Goal: Task Accomplishment & Management: Use online tool/utility

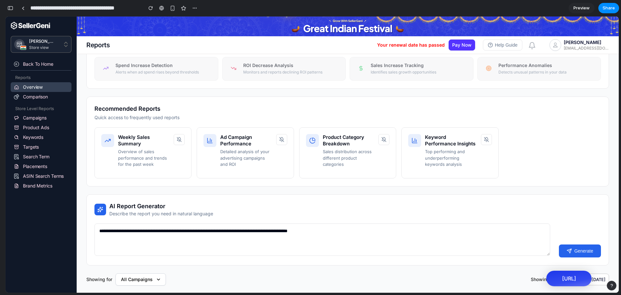
scroll to position [104, 0]
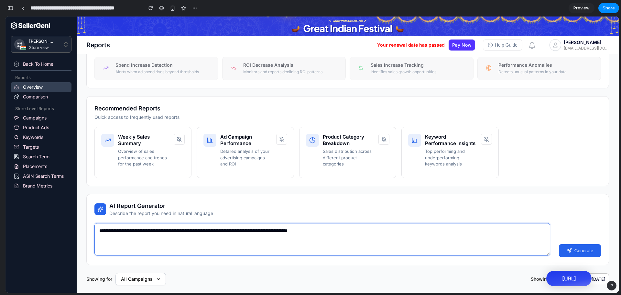
click at [233, 226] on textarea "**********" at bounding box center [322, 239] width 456 height 32
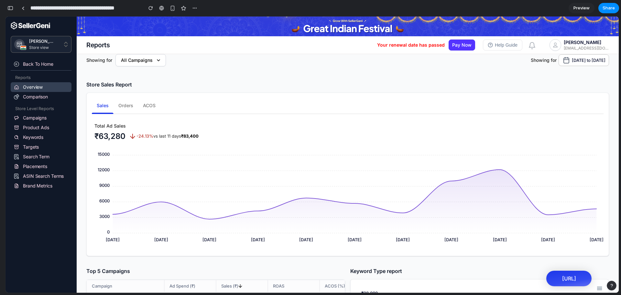
scroll to position [297, 0]
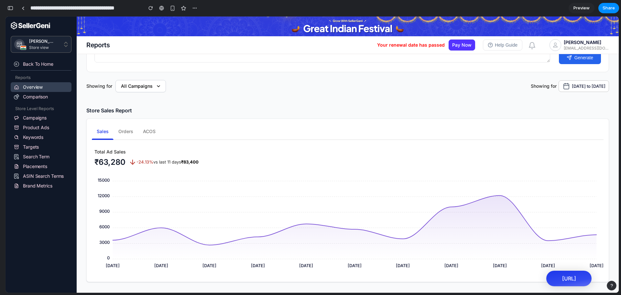
click at [352, 148] on div "Total Ad Sales ₹63,280 -24.13% vs last 11 days ₹83,400" at bounding box center [348, 157] width 509 height 18
click at [24, 11] on link at bounding box center [23, 8] width 10 height 10
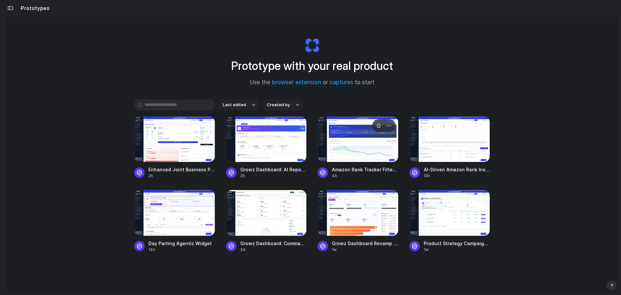
click at [358, 142] on div at bounding box center [358, 139] width 81 height 46
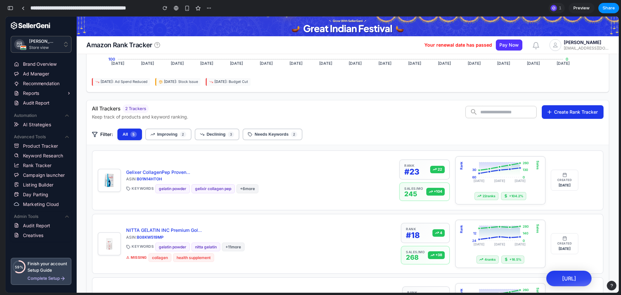
scroll to position [289, 0]
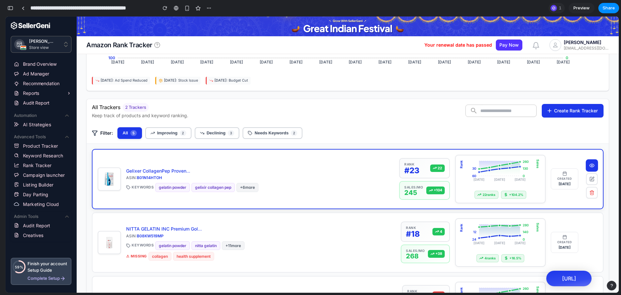
click at [589, 163] on icon at bounding box center [591, 164] width 5 height 5
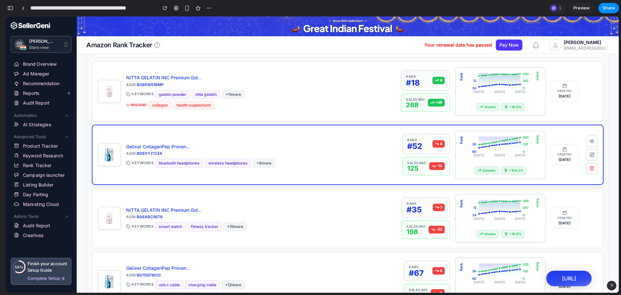
scroll to position [498, 0]
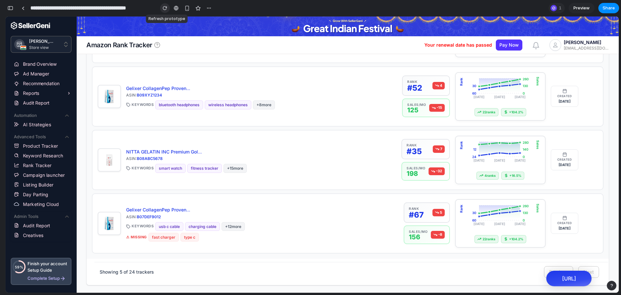
click at [165, 8] on div "button" at bounding box center [165, 8] width 5 height 5
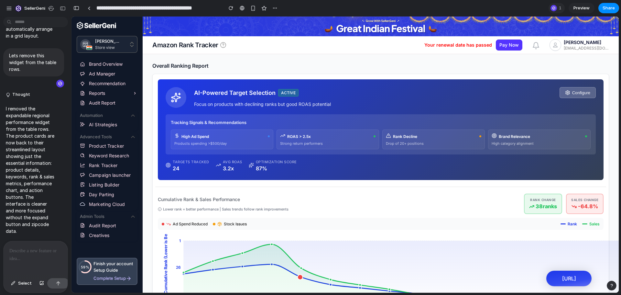
scroll to position [0, 0]
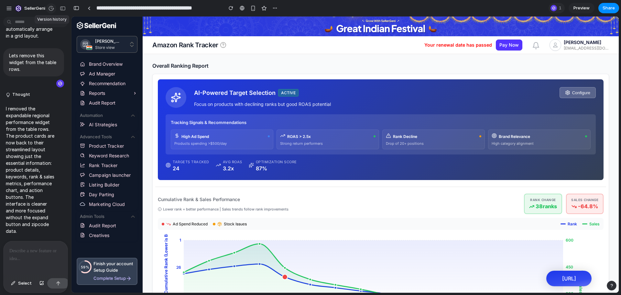
click at [48, 5] on button "button" at bounding box center [51, 8] width 10 height 10
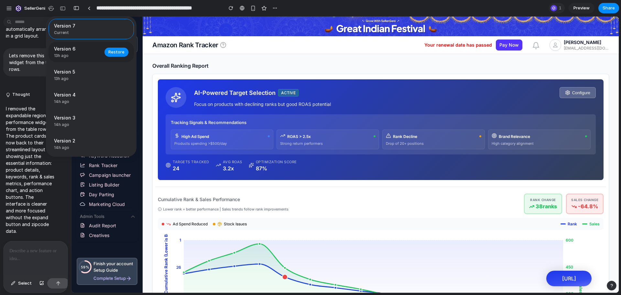
click at [71, 55] on span "13h ago" at bounding box center [77, 56] width 47 height 6
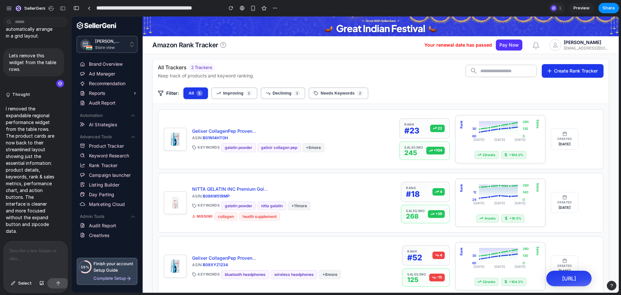
scroll to position [329, 0]
click at [49, 8] on div "button" at bounding box center [51, 8] width 6 height 6
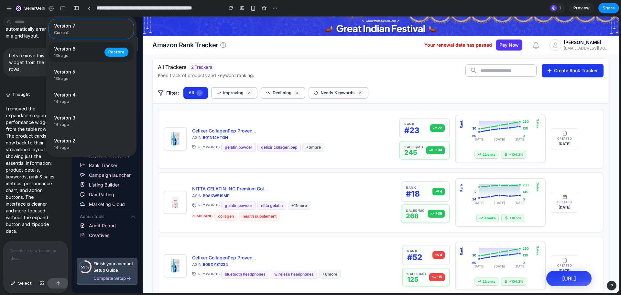
click at [121, 51] on span "Restore" at bounding box center [116, 52] width 16 height 6
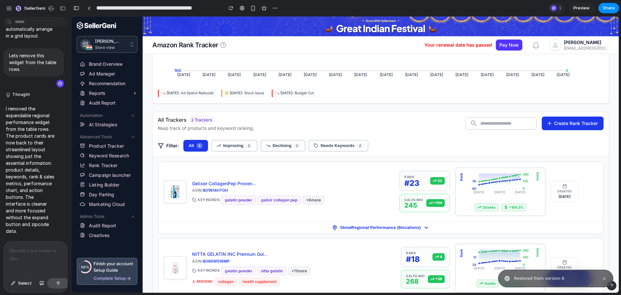
scroll to position [276, 0]
click at [91, 7] on link at bounding box center [89, 8] width 10 height 10
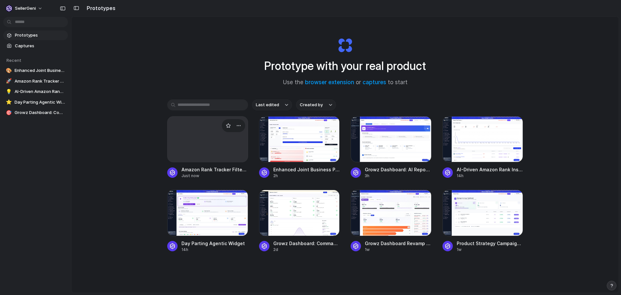
click at [227, 153] on div at bounding box center [207, 139] width 81 height 46
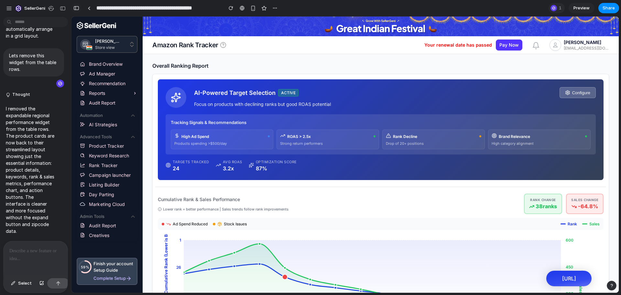
click at [76, 8] on div "button" at bounding box center [76, 8] width 6 height 5
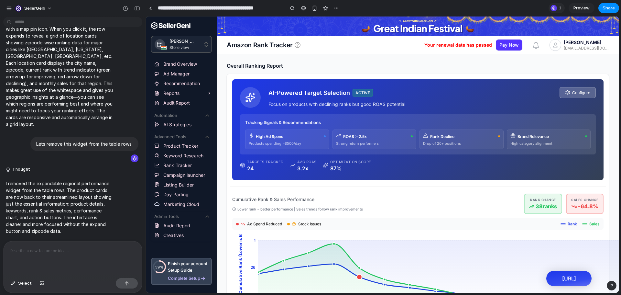
scroll to position [842, 0]
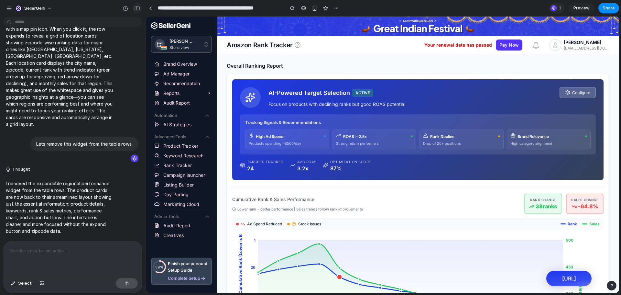
click at [138, 8] on div "button" at bounding box center [137, 8] width 6 height 5
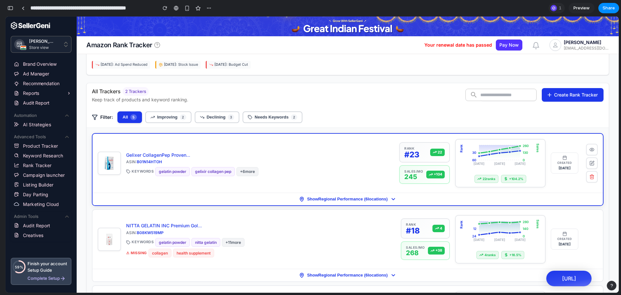
scroll to position [305, 0]
click at [320, 199] on span "Show Regional Performance ( 6 locations)" at bounding box center [347, 198] width 81 height 5
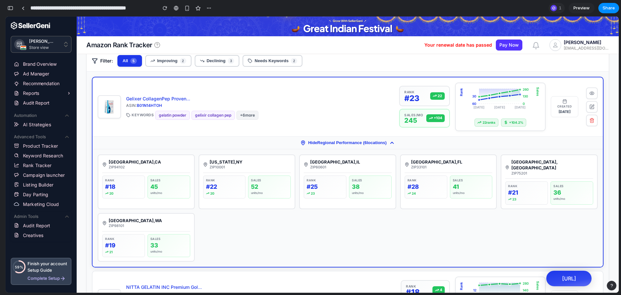
scroll to position [363, 0]
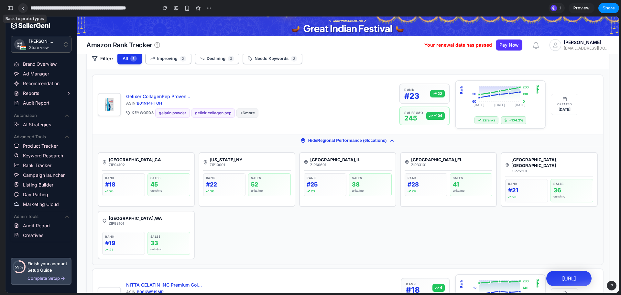
click at [25, 10] on link at bounding box center [23, 8] width 10 height 10
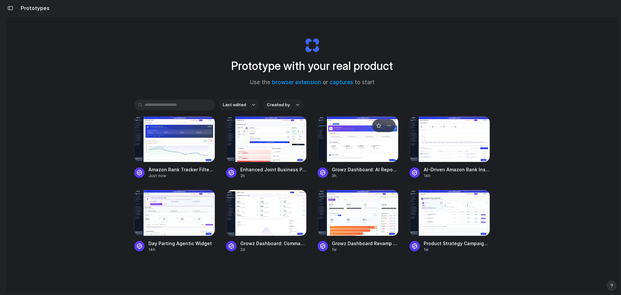
click at [351, 139] on div at bounding box center [358, 139] width 81 height 46
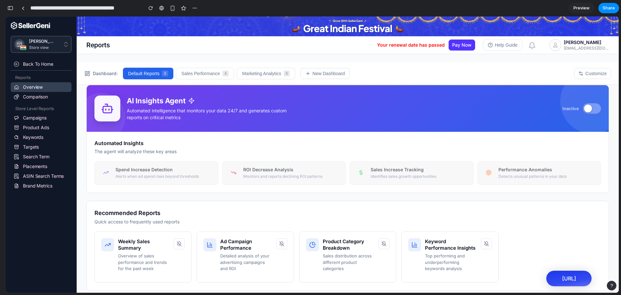
click at [577, 7] on span "Preview" at bounding box center [581, 8] width 16 height 6
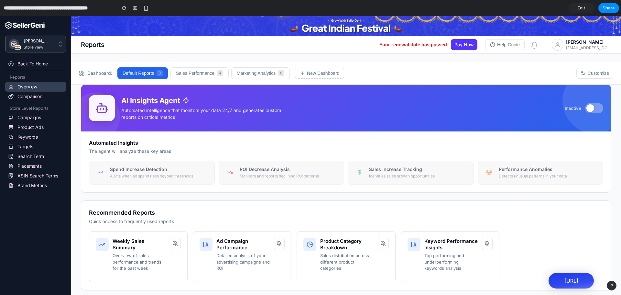
click at [586, 109] on div at bounding box center [590, 108] width 8 height 8
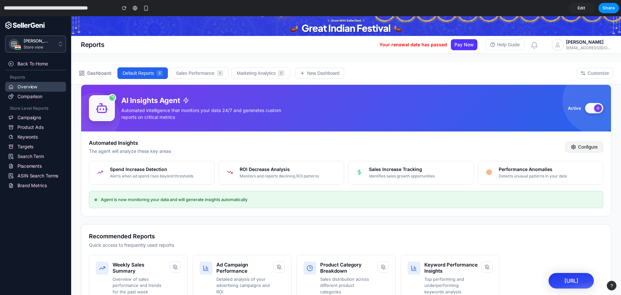
drag, startPoint x: 577, startPoint y: 152, endPoint x: 434, endPoint y: 152, distance: 142.9
click at [434, 152] on div "Automated Insights The agent will analyze these key areas Configure" at bounding box center [346, 146] width 514 height 15
click at [571, 145] on icon at bounding box center [573, 147] width 4 height 4
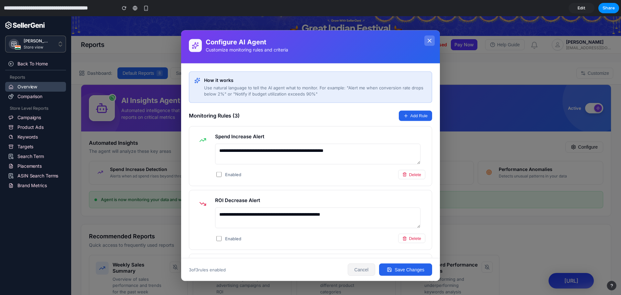
click at [356, 267] on button "Cancel" at bounding box center [362, 269] width 28 height 12
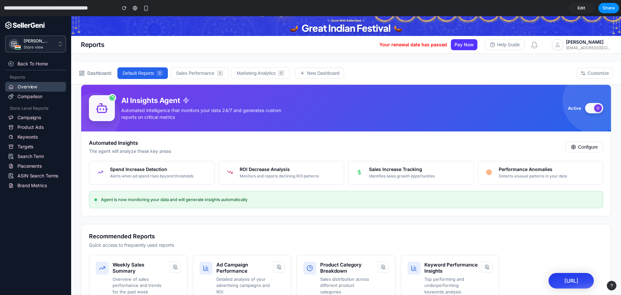
drag, startPoint x: 356, startPoint y: 267, endPoint x: 296, endPoint y: 238, distance: 66.5
click at [296, 238] on h3 "Recommended Reports" at bounding box center [346, 236] width 514 height 8
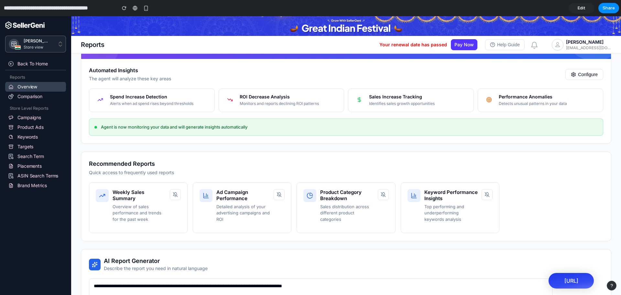
scroll to position [77, 0]
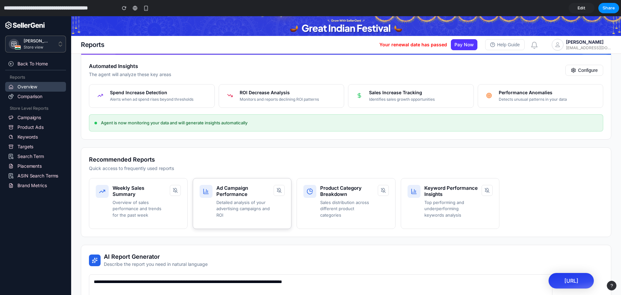
click at [232, 199] on p "Detailed analysis of your advertising campaigns and ROI" at bounding box center [242, 208] width 53 height 19
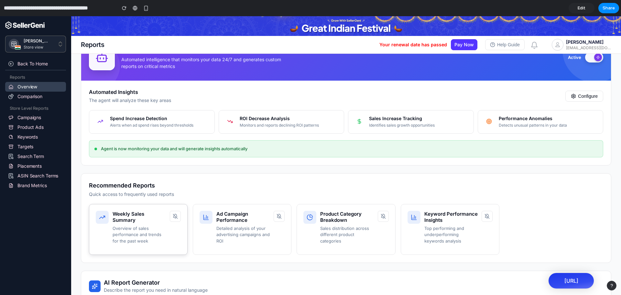
scroll to position [50, 0]
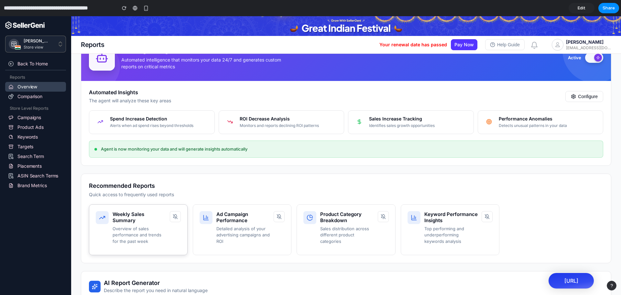
drag, startPoint x: 127, startPoint y: 228, endPoint x: 120, endPoint y: 227, distance: 7.2
click at [120, 227] on p "Overview of sales performance and trends for the past week" at bounding box center [139, 234] width 53 height 19
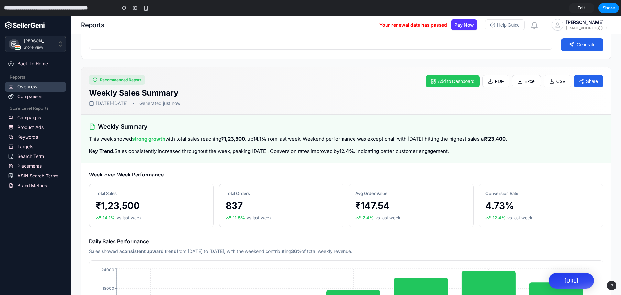
scroll to position [312, 0]
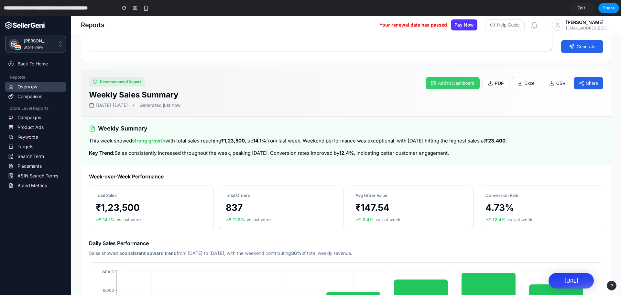
click at [437, 80] on button "Add to Dashboard" at bounding box center [452, 83] width 54 height 12
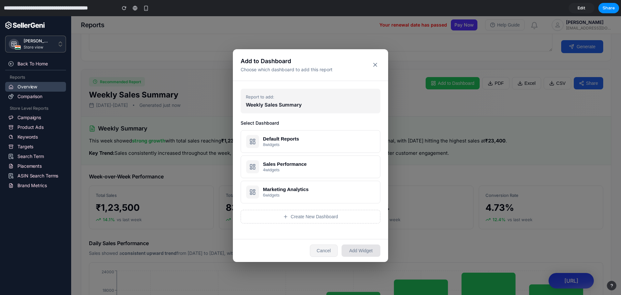
click at [320, 247] on button "Cancel" at bounding box center [324, 250] width 28 height 12
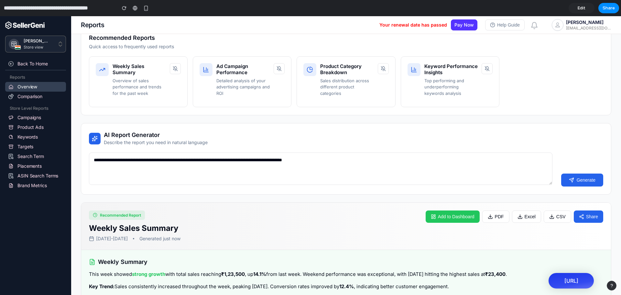
scroll to position [178, 0]
click at [582, 174] on button "Generate" at bounding box center [582, 180] width 42 height 13
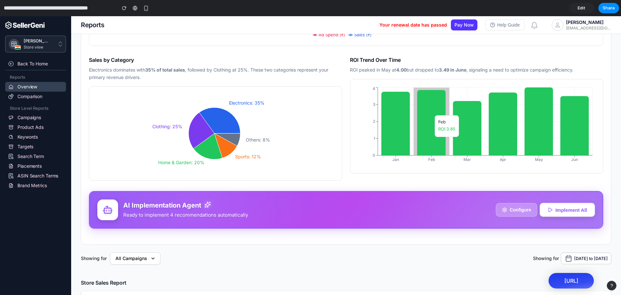
scroll to position [1172, 0]
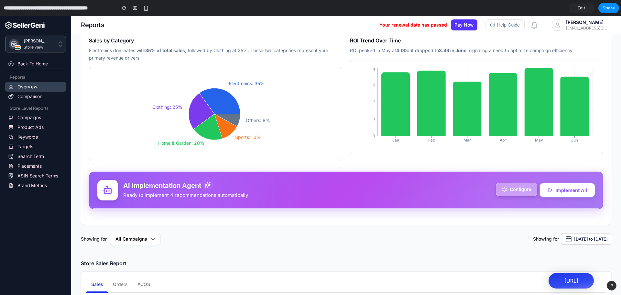
click at [501, 196] on button "Configure" at bounding box center [516, 189] width 41 height 14
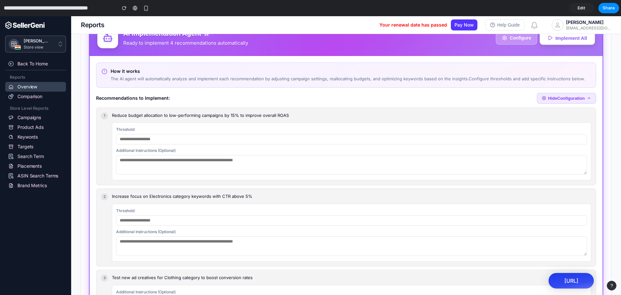
scroll to position [1317, 0]
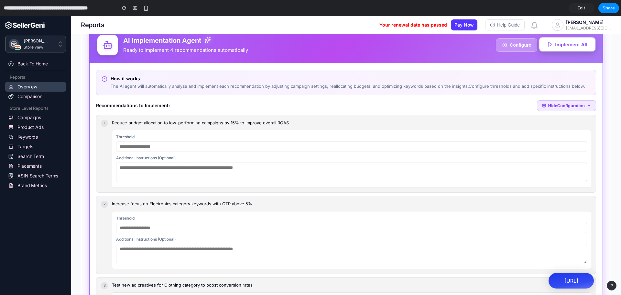
click at [554, 51] on button "Implement All" at bounding box center [567, 45] width 56 height 14
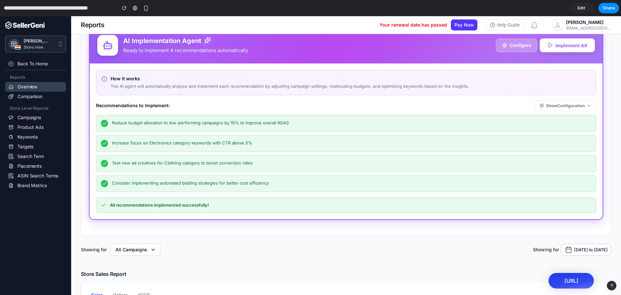
click at [577, 9] on link "Edit" at bounding box center [581, 8] width 26 height 10
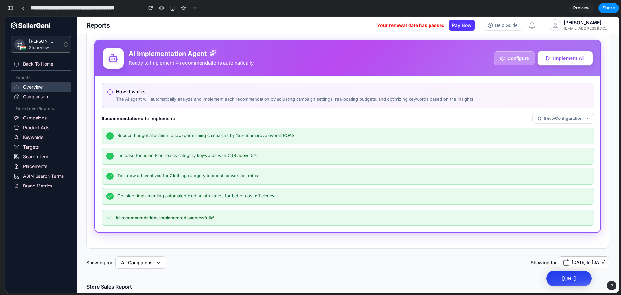
scroll to position [5668, 0]
click at [21, 7] on link at bounding box center [23, 8] width 10 height 10
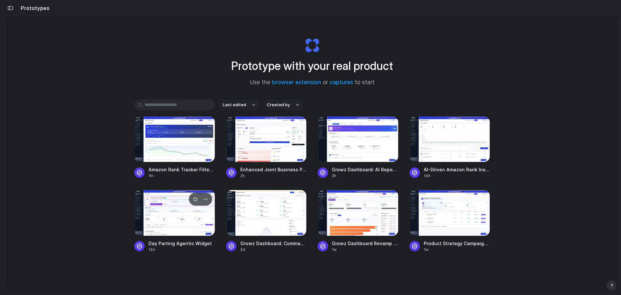
click at [158, 219] on div at bounding box center [174, 212] width 81 height 46
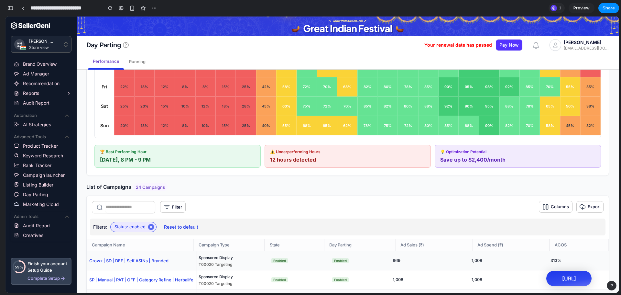
scroll to position [383, 0]
click at [357, 153] on div "⚠️ Underperforming Hours" at bounding box center [347, 150] width 155 height 5
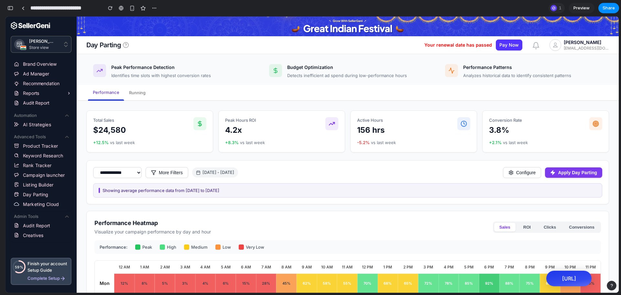
scroll to position [0, 0]
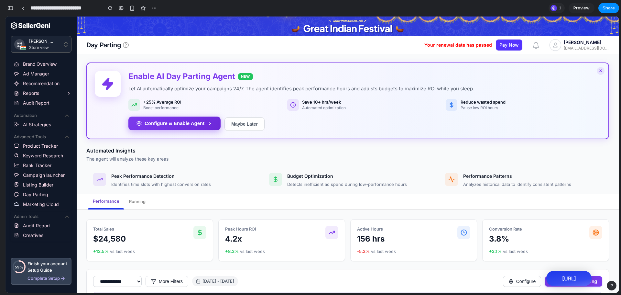
click at [177, 123] on button "Configure & Enable Agent" at bounding box center [174, 123] width 92 height 14
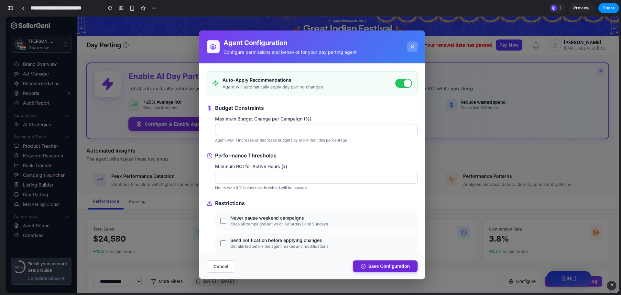
click at [377, 268] on button "Save Configuration" at bounding box center [385, 266] width 65 height 12
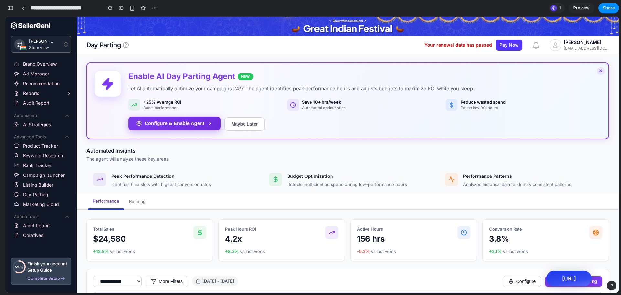
click at [188, 116] on button "Configure & Enable Agent" at bounding box center [174, 123] width 92 height 14
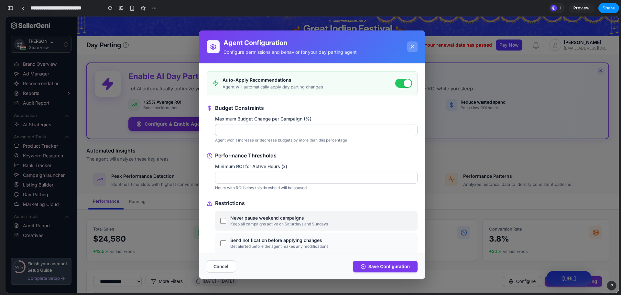
scroll to position [67, 0]
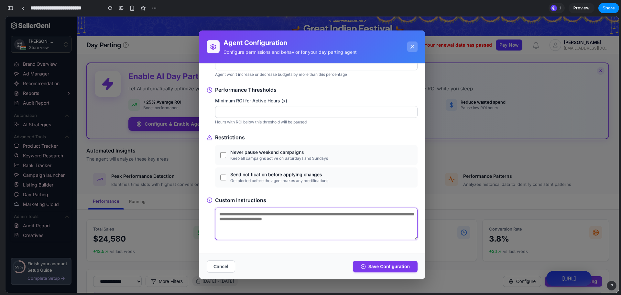
click at [351, 223] on textarea at bounding box center [316, 223] width 202 height 32
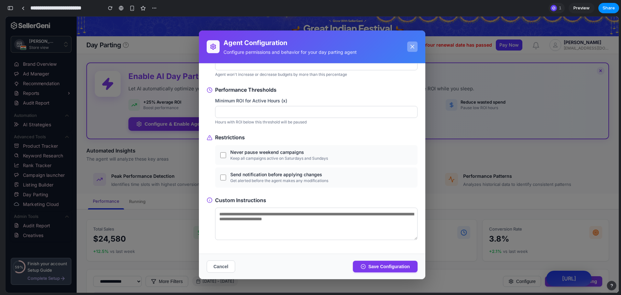
click at [410, 46] on icon at bounding box center [412, 46] width 6 height 6
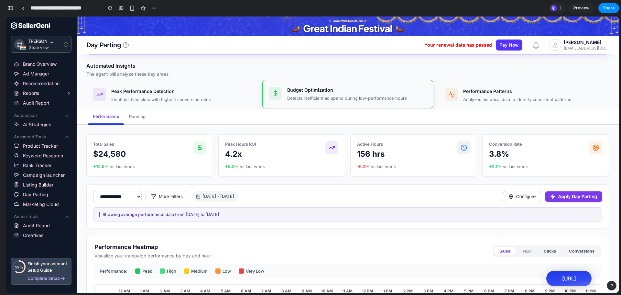
scroll to position [85, 0]
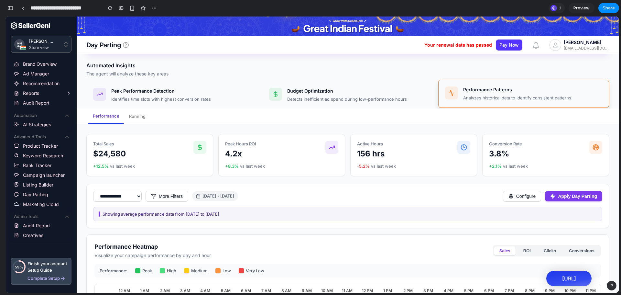
click at [519, 87] on h4 "Performance Patterns" at bounding box center [517, 89] width 108 height 6
click at [488, 94] on div "Performance Patterns Analyzes historical data to identify consistent patterns" at bounding box center [517, 93] width 108 height 15
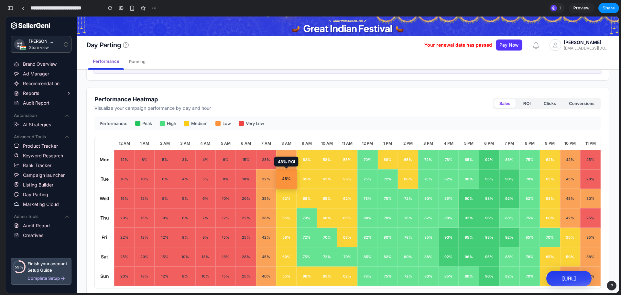
scroll to position [234, 0]
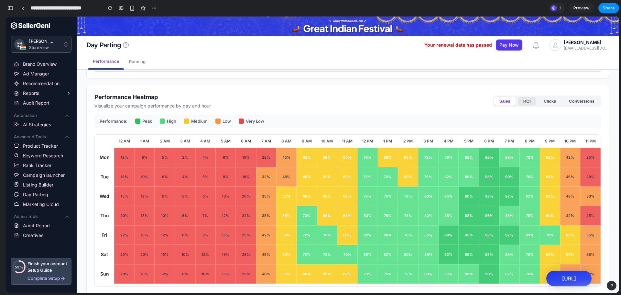
click at [521, 103] on button "ROI" at bounding box center [527, 101] width 18 height 9
click at [588, 97] on button "Conversions" at bounding box center [582, 101] width 36 height 9
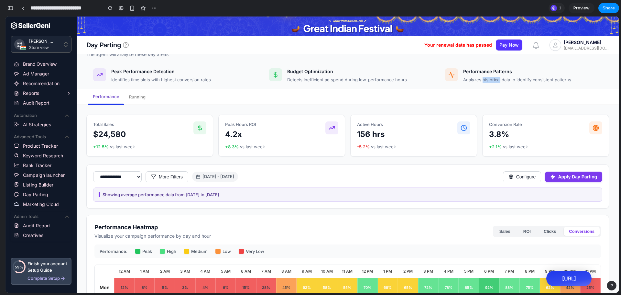
scroll to position [0, 0]
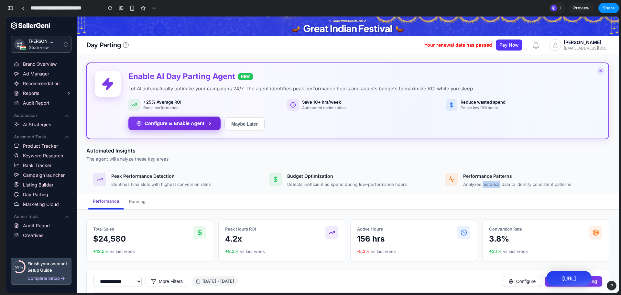
click at [186, 129] on button "Configure & Enable Agent" at bounding box center [174, 123] width 92 height 14
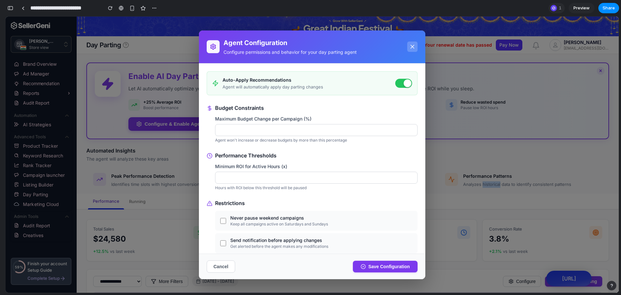
scroll to position [67, 0]
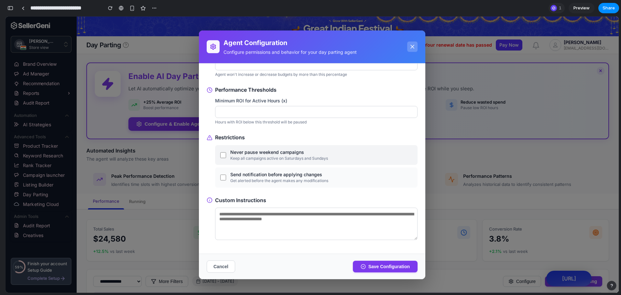
click at [276, 154] on div "Never pause weekend campaigns" at bounding box center [279, 152] width 98 height 6
click at [278, 156] on div "Keep all campaigns active on Saturdays and Sundays" at bounding box center [279, 157] width 98 height 5
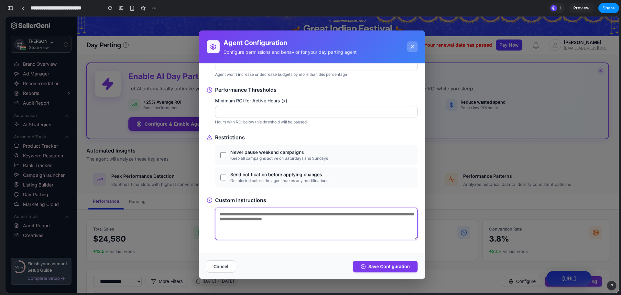
click at [278, 216] on textarea at bounding box center [316, 223] width 202 height 32
type textarea "**********"
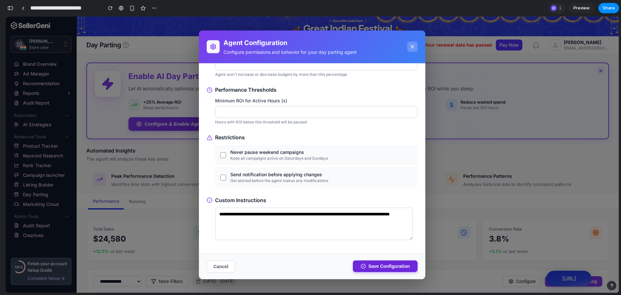
click at [383, 270] on button "Save Configuration" at bounding box center [385, 266] width 65 height 12
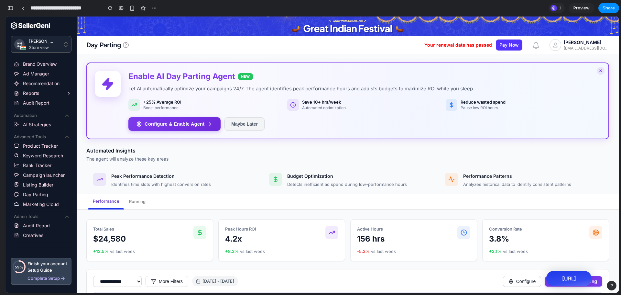
click at [236, 121] on button "Maybe Later" at bounding box center [244, 124] width 40 height 14
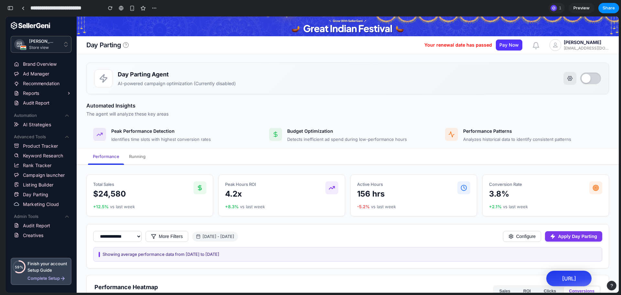
click at [567, 78] on icon "Configure agent" at bounding box center [570, 78] width 6 height 6
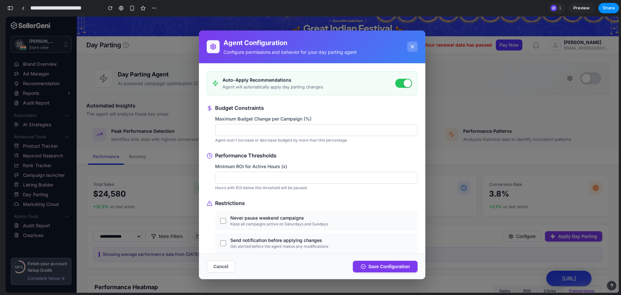
click at [516, 94] on div at bounding box center [311, 154] width 613 height 276
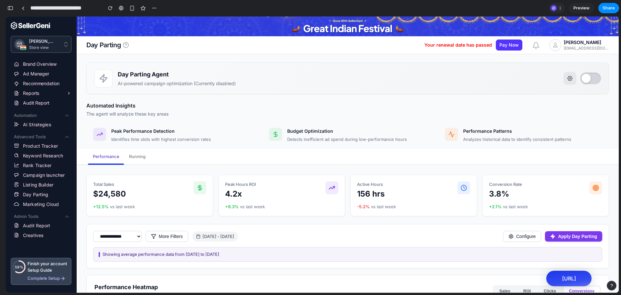
click at [571, 78] on button "Configure agent" at bounding box center [569, 78] width 13 height 13
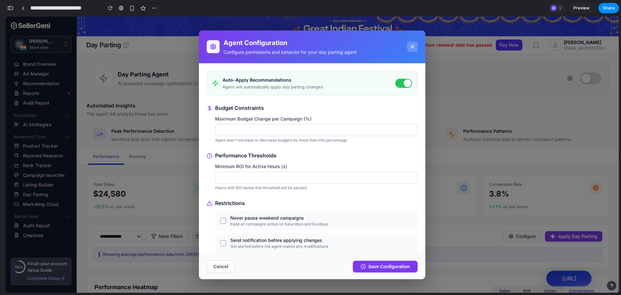
click at [505, 92] on div at bounding box center [311, 154] width 613 height 276
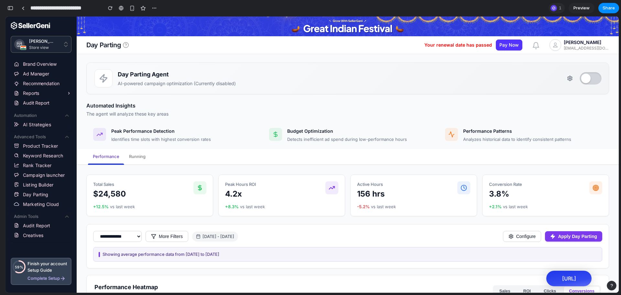
click at [585, 74] on button "Enable agent" at bounding box center [590, 78] width 22 height 12
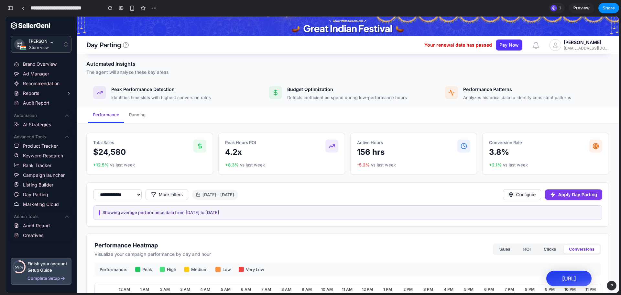
scroll to position [0, 0]
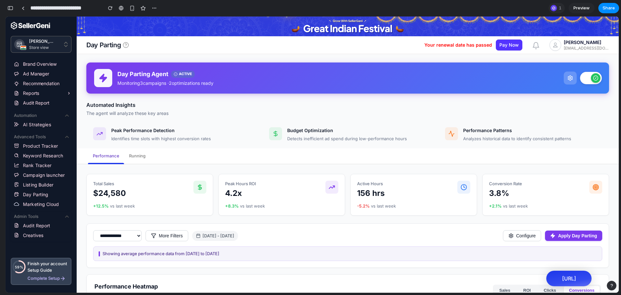
click at [585, 76] on button "Disable agent" at bounding box center [591, 78] width 22 height 12
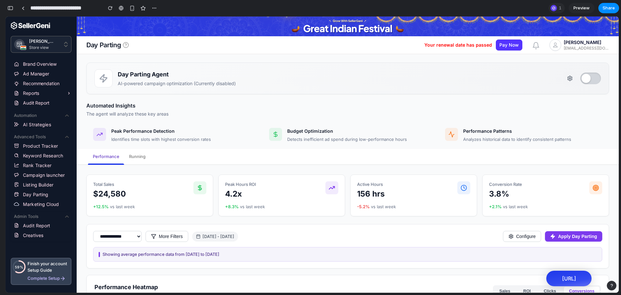
click at [417, 77] on div "Day Parting Agent AI-powered campaign optimization (Currently disabled)" at bounding box center [347, 78] width 506 height 18
click at [23, 5] on link at bounding box center [23, 8] width 10 height 10
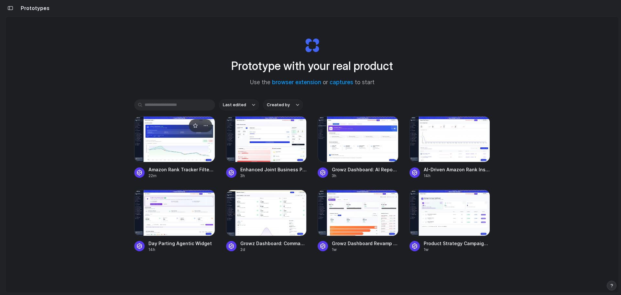
click at [183, 145] on div at bounding box center [174, 139] width 81 height 46
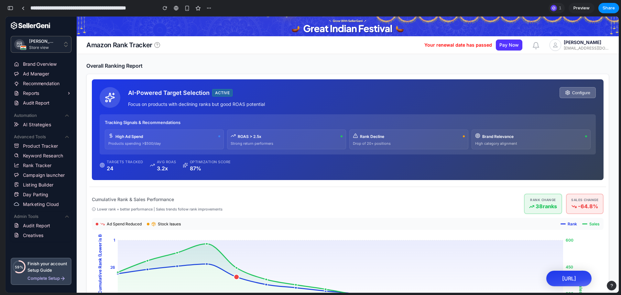
click at [189, 65] on h6 "Overall Ranking Report" at bounding box center [347, 65] width 522 height 6
click at [119, 138] on span "High Ad Spend" at bounding box center [128, 136] width 27 height 5
click at [197, 157] on div "AI-Powered Target Selection ACTIVE Configure Focus on products with declining r…" at bounding box center [347, 129] width 511 height 100
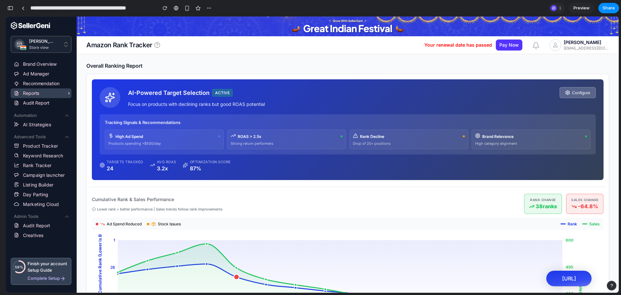
click at [60, 94] on div "Reports" at bounding box center [44, 93] width 43 height 8
click at [25, 6] on link at bounding box center [23, 8] width 10 height 10
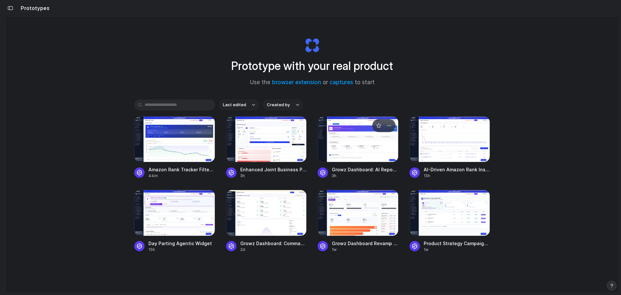
click at [351, 152] on div at bounding box center [358, 139] width 81 height 46
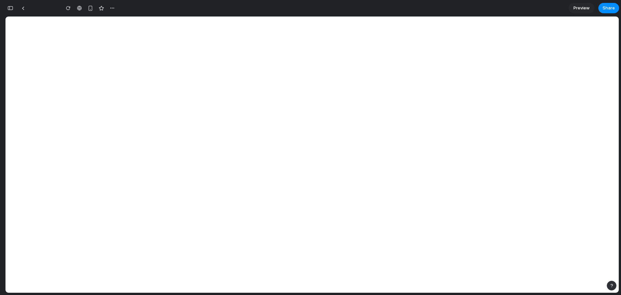
type input "**********"
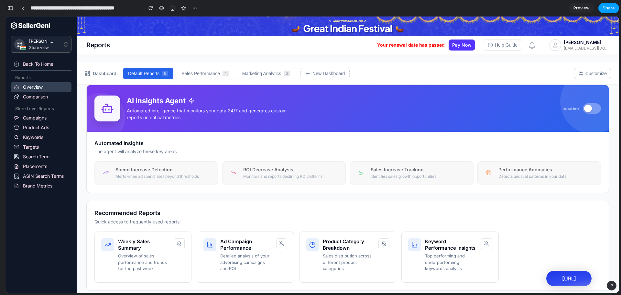
click at [608, 8] on span "Share" at bounding box center [608, 8] width 12 height 6
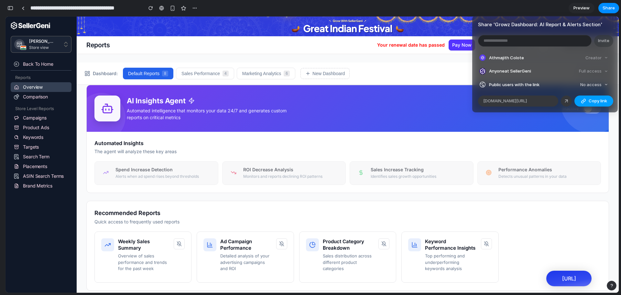
click at [588, 101] on span "Copy link" at bounding box center [597, 101] width 18 height 6
